Goal: Answer question/provide support

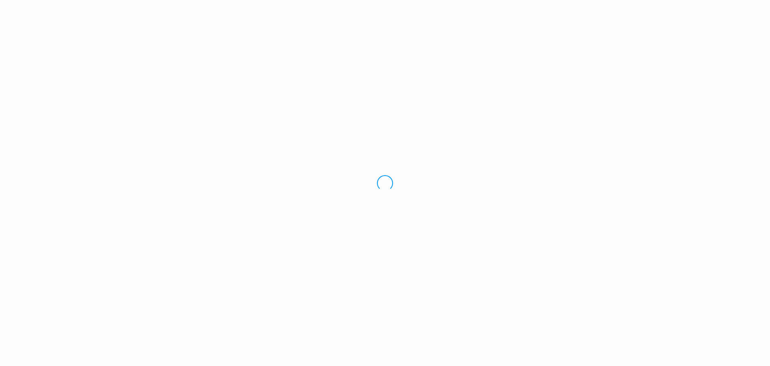
click at [31, 97] on div "Loading.." at bounding box center [385, 183] width 770 height 366
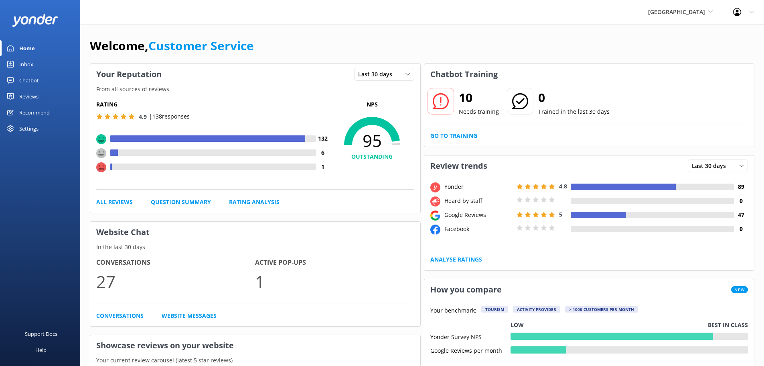
click at [25, 64] on div "Inbox" at bounding box center [26, 64] width 14 height 16
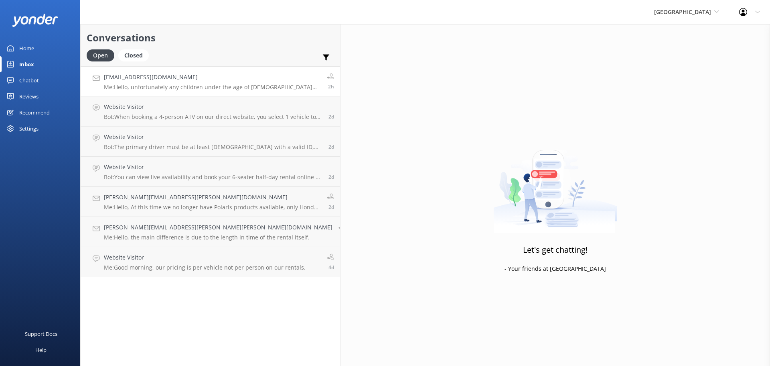
click at [195, 79] on h4 "[EMAIL_ADDRESS][DOMAIN_NAME]" at bounding box center [212, 77] width 217 height 9
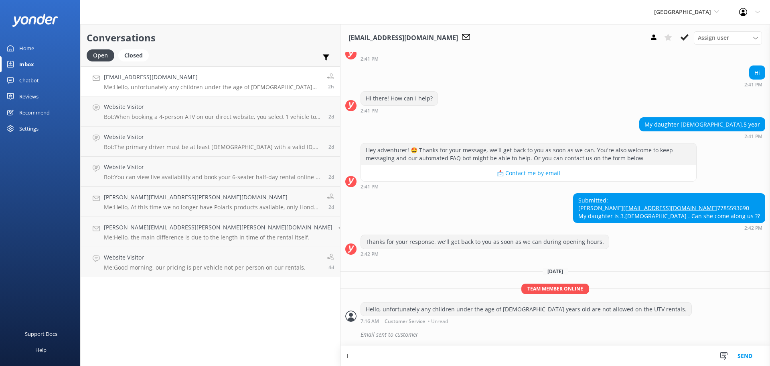
scroll to position [75, 0]
click at [383, 354] on textarea "I would like to refer you to our jeep tours. There are pavement tours only wher…" at bounding box center [556, 355] width 430 height 20
drag, startPoint x: 453, startPoint y: 354, endPoint x: 426, endPoint y: 354, distance: 27.3
click at [426, 354] on textarea "I would like to refer you to our jeep tours. There are some awesome pavement to…" at bounding box center [556, 355] width 430 height 20
click at [442, 356] on textarea "I would like to refer you to our jeep tours. There are some awesome tours only …" at bounding box center [556, 355] width 430 height 20
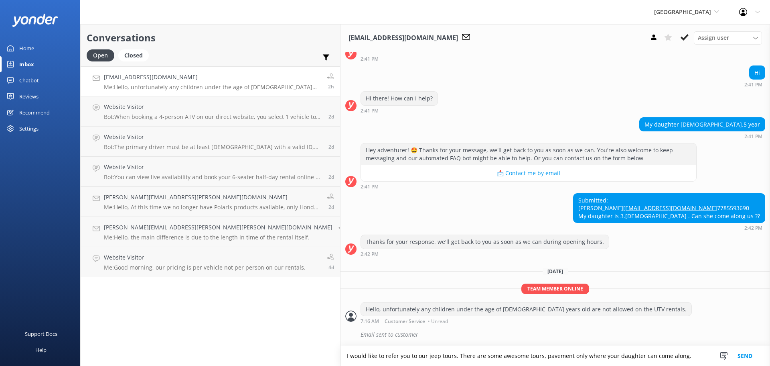
click at [481, 354] on textarea "I would like to refer you to our jeep tours. There are some awesome tours, pave…" at bounding box center [556, 355] width 430 height 20
click at [442, 354] on textarea "I would like to refer you to our jeep tours. There are some awesome tours, pave…" at bounding box center [556, 355] width 430 height 20
click at [443, 355] on textarea "I would like to refer you to our jeep tours. There are some awesome tours, pave…" at bounding box center [556, 355] width 430 height 20
type textarea "I would like to refer you to our jeep tours. There are some awesome tours, (pav…"
click at [748, 352] on button "Send" at bounding box center [745, 355] width 30 height 20
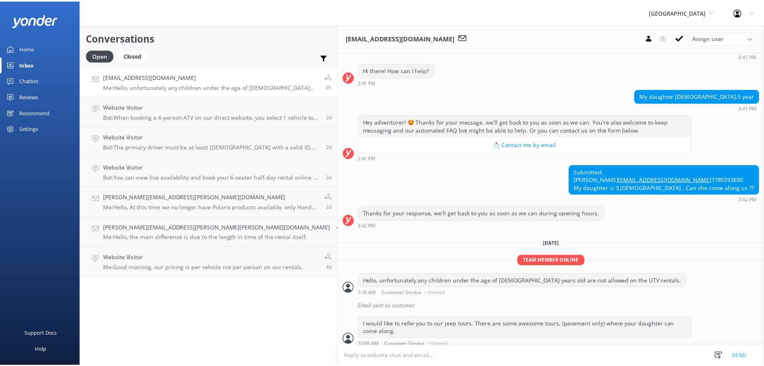
scroll to position [100, 0]
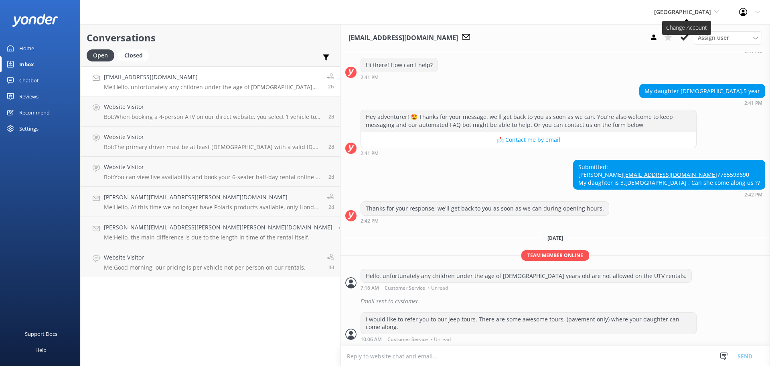
click at [718, 11] on icon at bounding box center [717, 11] width 5 height 5
click at [687, 51] on link "[US_STATE] Safari Jeep Tours" at bounding box center [684, 52] width 80 height 19
